Goal: Information Seeking & Learning: Learn about a topic

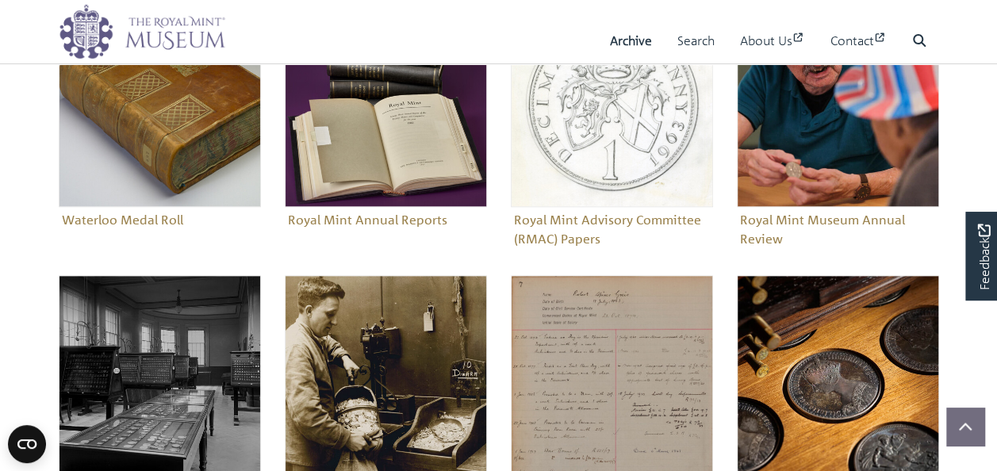
scroll to position [873, 0]
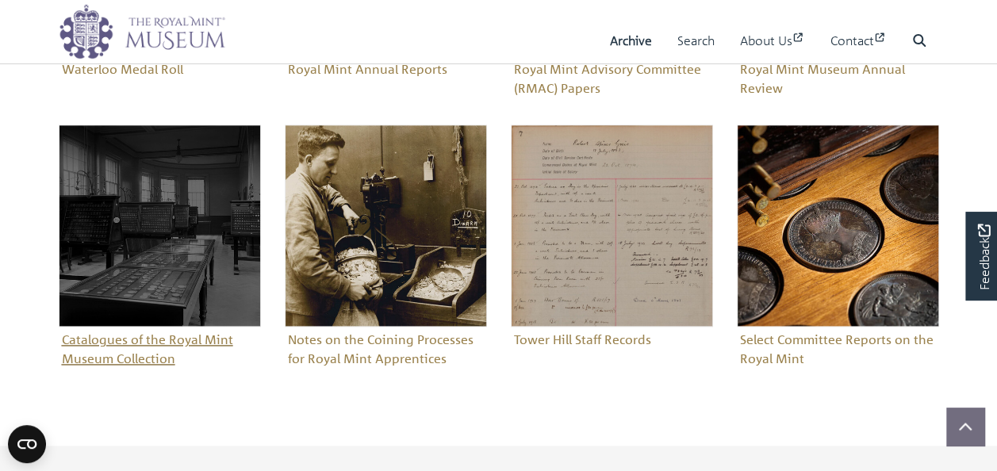
click at [136, 360] on figure "Catalogues of the Royal Mint Museum Collection" at bounding box center [160, 248] width 202 height 247
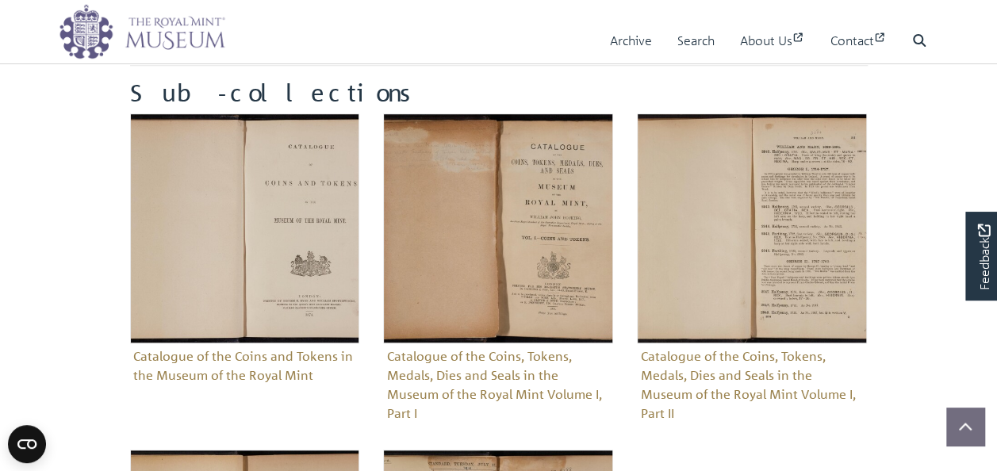
scroll to position [476, 0]
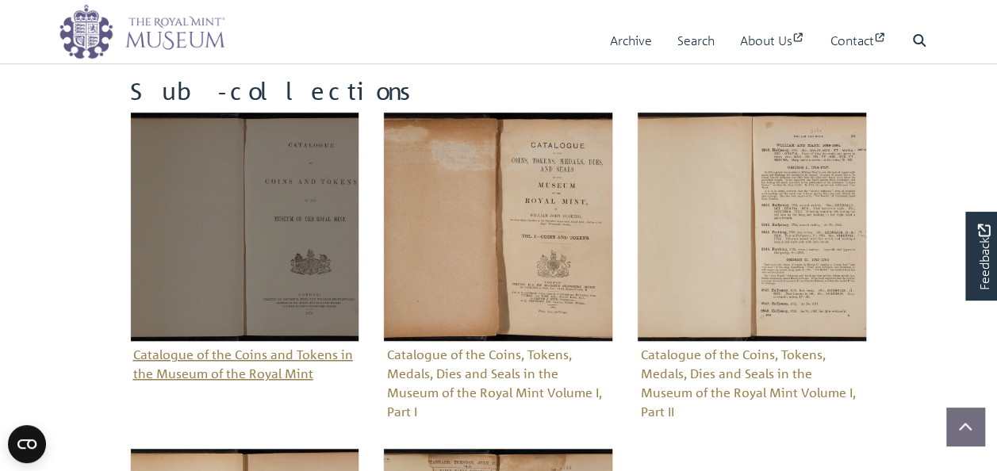
click at [221, 370] on figure "Catalogue of the Coins and Tokens in the Museum of the Royal Mint" at bounding box center [245, 249] width 230 height 274
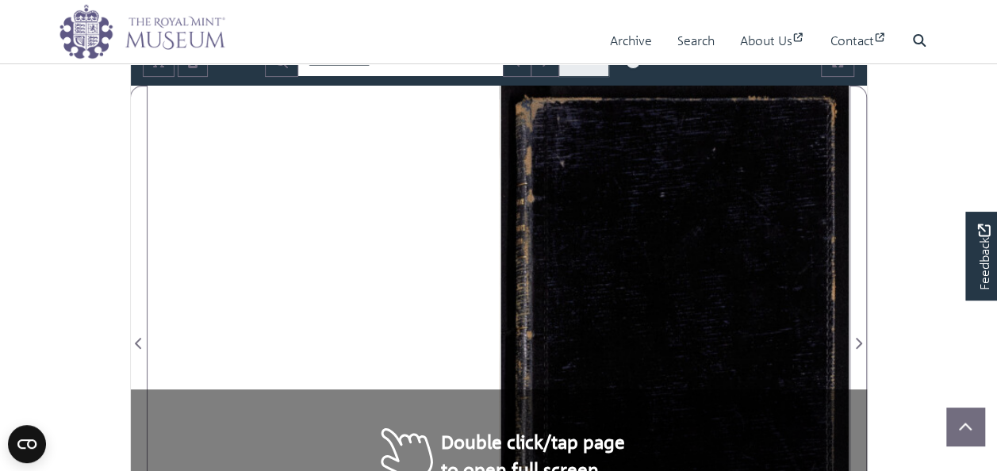
scroll to position [317, 0]
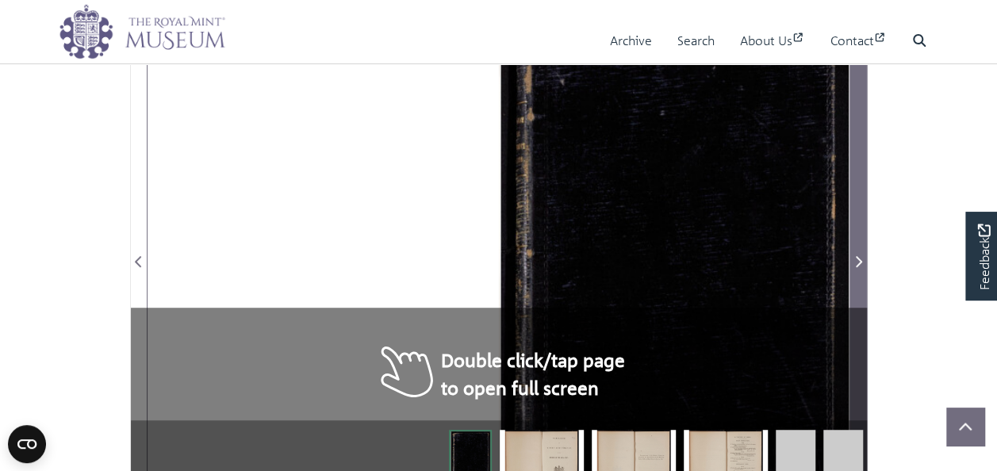
click at [860, 257] on icon "Next Page" at bounding box center [858, 261] width 8 height 13
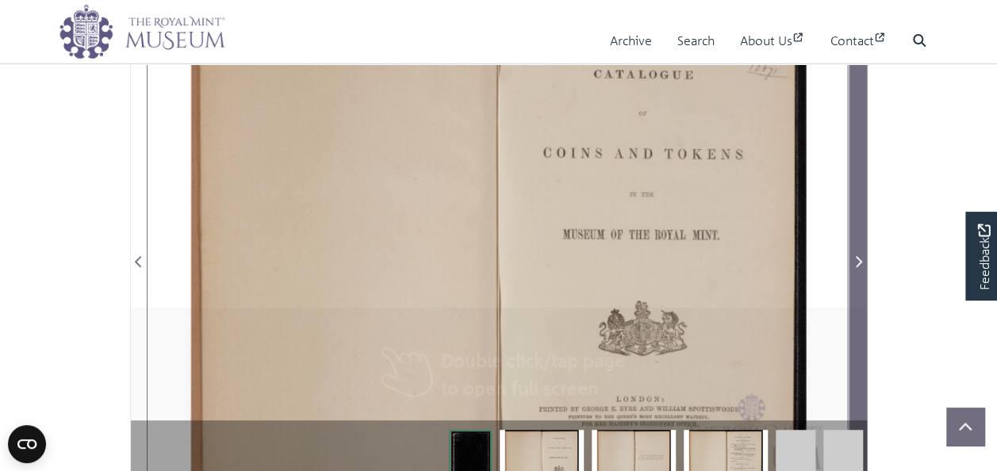
scroll to position [333, 0]
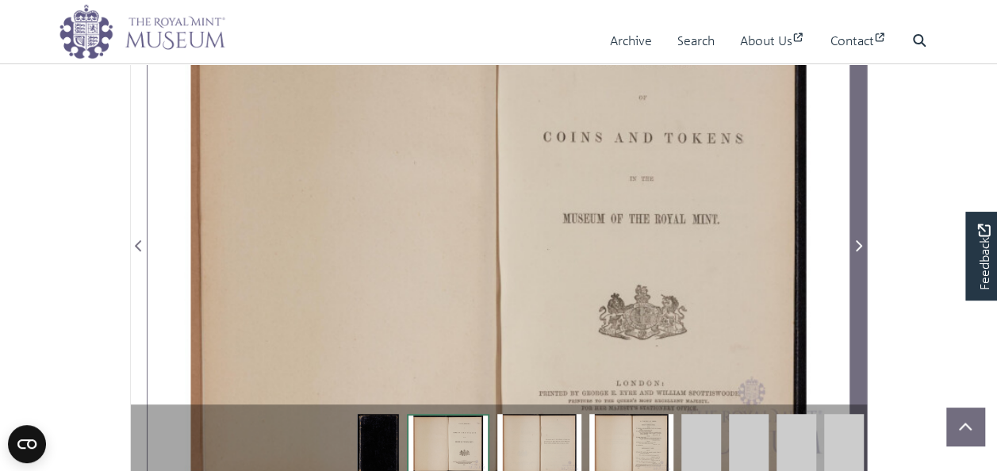
click at [860, 252] on icon "Next Page" at bounding box center [858, 246] width 8 height 13
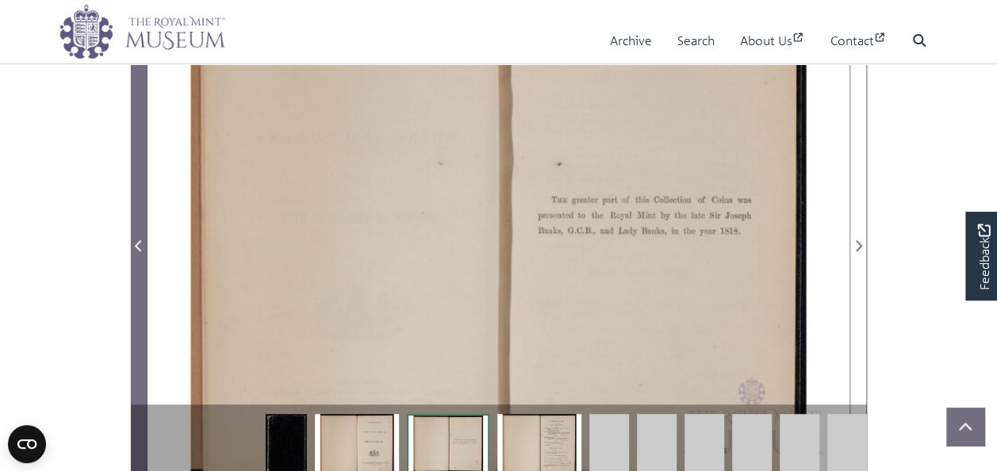
click at [138, 251] on icon "Previous Page" at bounding box center [138, 245] width 6 height 11
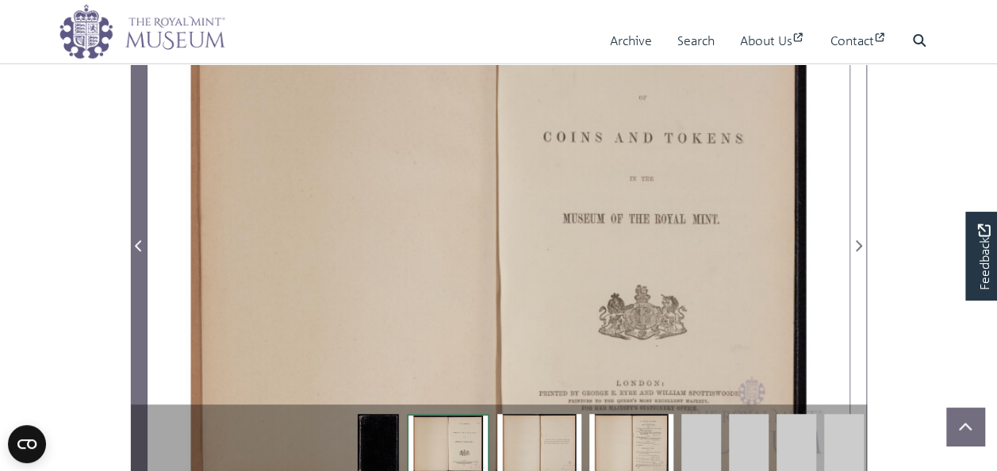
click at [138, 251] on icon "Previous Page" at bounding box center [138, 245] width 6 height 11
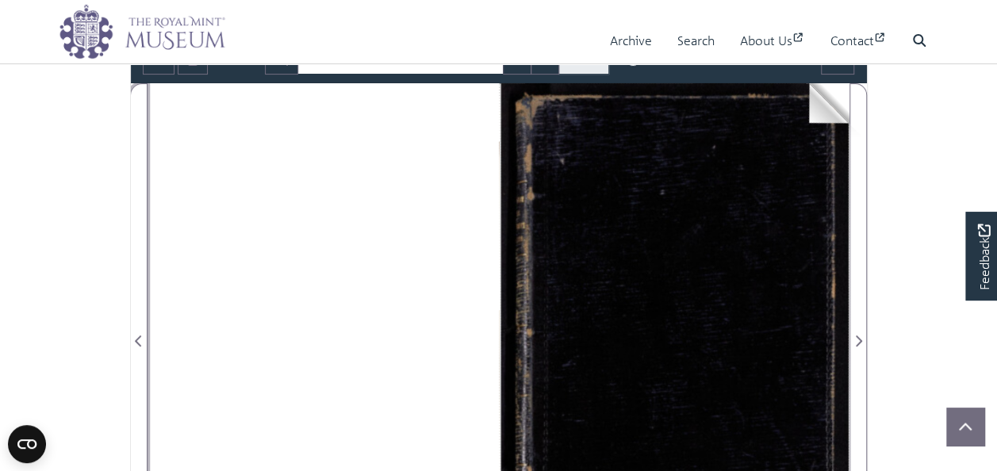
scroll to position [317, 0]
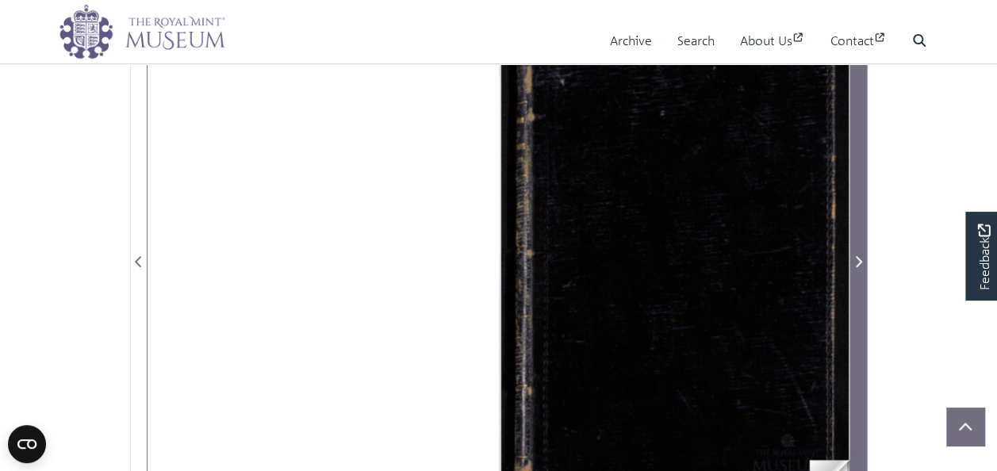
click at [850, 262] on span "Next Page" at bounding box center [858, 261] width 16 height 19
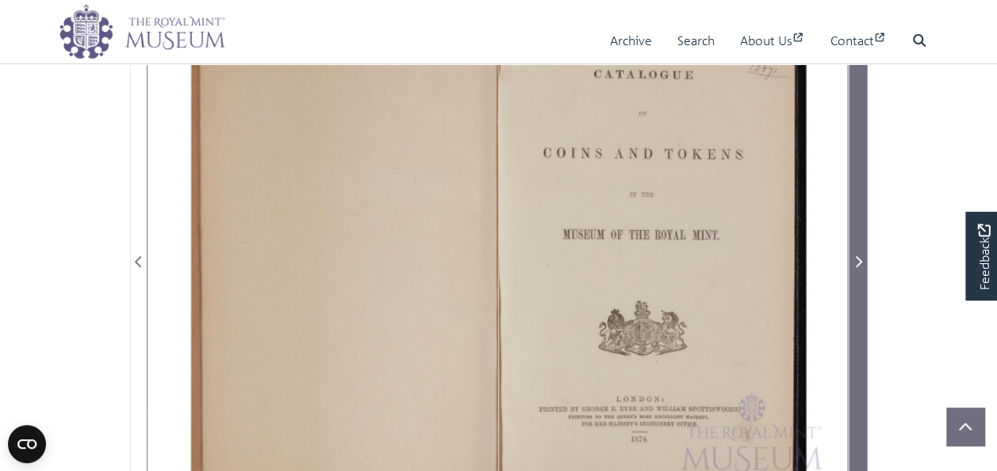
scroll to position [333, 0]
